Goal: Information Seeking & Learning: Understand process/instructions

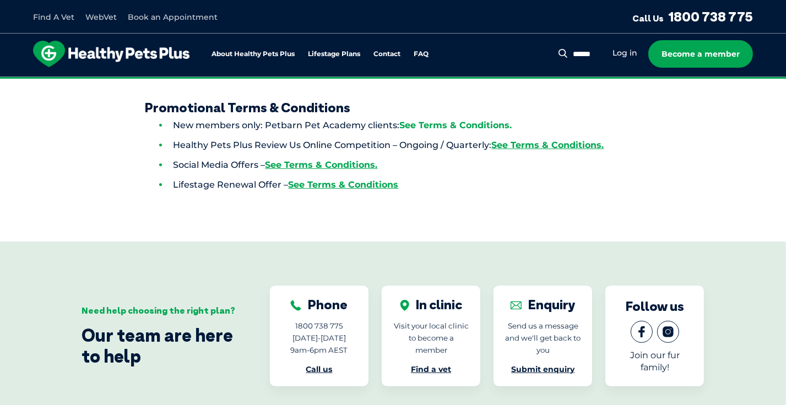
scroll to position [220, 0]
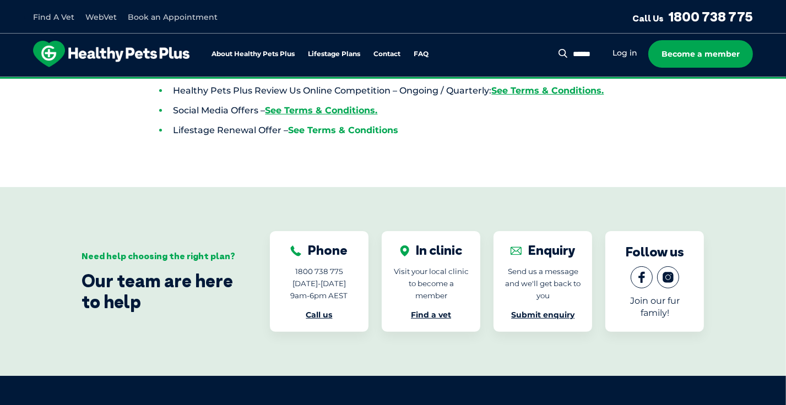
click at [343, 129] on link "See Terms & Conditions" at bounding box center [344, 130] width 110 height 10
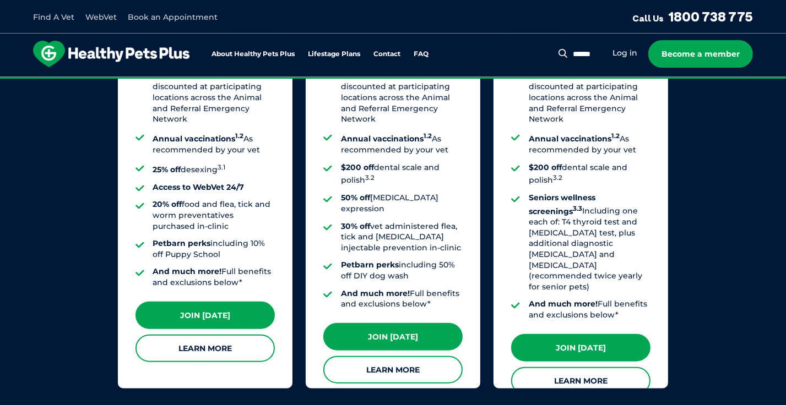
scroll to position [1046, 0]
